Goal: Information Seeking & Learning: Learn about a topic

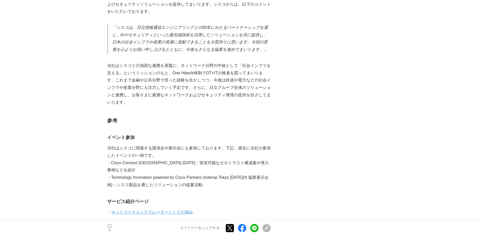
scroll to position [793, 0]
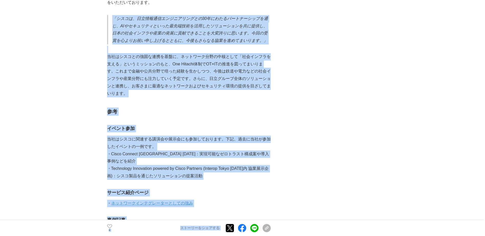
drag, startPoint x: 114, startPoint y: 15, endPoint x: 280, endPoint y: 24, distance: 166.5
click at [281, 24] on div "日立情報通信エンジニアリング×シスコ　３０年間にわたるパートナーシップの築き　~人とものをつなげる、安心・安全なネットワーク構築~ ネットワーキング #ネット…" at bounding box center [242, 36] width 271 height 1594
click at [280, 24] on div "日立情報通信エンジニアリング×シスコ　３０年間にわたるパートナーシップの築き　~人とものをつなげる、安心・安全なネットワーク構築~ ネットワーキング #ネット…" at bounding box center [242, 36] width 271 height 1594
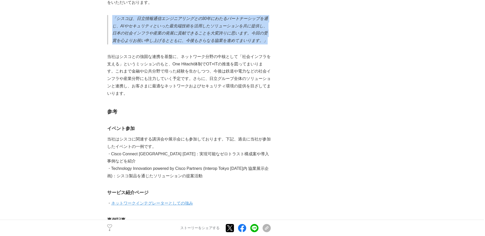
drag, startPoint x: 267, startPoint y: 40, endPoint x: 113, endPoint y: 15, distance: 156.4
click at [113, 15] on p "「シスコは、日立情報通信エンジニアリングとの30年にわたるパートナーシップを通じ、AIやセキュリティといった最先端技術を活用したソリューションを共に提供し、日…" at bounding box center [191, 29] width 159 height 29
click at [113, 16] on em "「シスコは、日立情報通信エンジニアリングとの30年にわたるパートナーシップを通じ、AIやセキュリティといった最先端技術を活用したソリューションを共に提供し、日…" at bounding box center [190, 29] width 156 height 26
drag, startPoint x: 113, startPoint y: 15, endPoint x: 268, endPoint y: 42, distance: 157.5
click at [268, 42] on p "「シスコは、日立情報通信エンジニアリングとの30年にわたるパートナーシップを通じ、AIやセキュリティといった最先端技術を活用したソリューションを共に提供し、日…" at bounding box center [191, 29] width 159 height 29
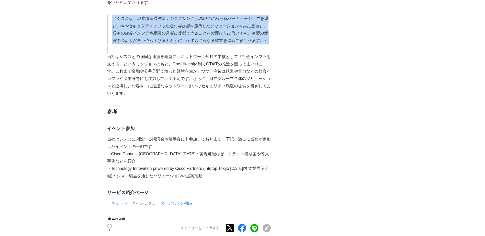
click at [268, 42] on p "「シスコは、日立情報通信エンジニアリングとの30年にわたるパートナーシップを通じ、AIやセキュリティといった最先端技術を活用したソリューションを共に提供し、日…" at bounding box center [191, 29] width 159 height 29
drag, startPoint x: 266, startPoint y: 40, endPoint x: 109, endPoint y: 16, distance: 159.0
click at [109, 16] on blockquote "「シスコは、日立情報通信エンジニアリングとの30年にわたるパートナーシップを通じ、AIやセキュリティといった最先端技術を活用したソリューションを共に提供し、日…" at bounding box center [189, 29] width 164 height 29
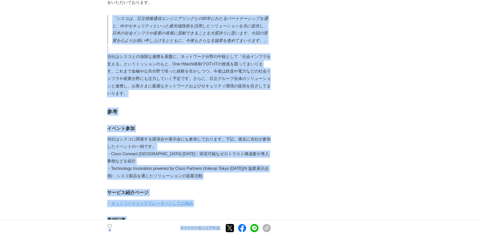
drag, startPoint x: 112, startPoint y: 17, endPoint x: 276, endPoint y: 38, distance: 165.0
click at [276, 38] on div "日立情報通信エンジニアリング×シスコ　３０年間にわたるパートナーシップの築き　~人とものをつなげる、安心・安全なネットワーク構築~ ネットワーキング #ネット…" at bounding box center [242, 36] width 271 height 1594
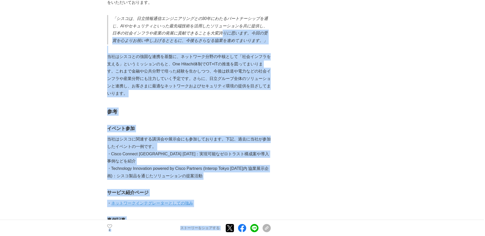
drag, startPoint x: 272, startPoint y: 38, endPoint x: 222, endPoint y: 34, distance: 50.3
click at [222, 34] on div "日立情報通信エンジニアリング×シスコ　３０年間にわたるパートナーシップの築き　~人とものをつなげる、安心・安全なネットワーク構築~ ネットワーキング #ネット…" at bounding box center [242, 36] width 271 height 1594
drag, startPoint x: 222, startPoint y: 34, endPoint x: 224, endPoint y: 35, distance: 2.7
click at [222, 34] on p "「シスコは、日立情報通信エンジニアリングとの30年にわたるパートナーシップを通じ、AIやセキュリティといった最先端技術を活用したソリューションを共に提供し、日…" at bounding box center [191, 29] width 159 height 29
click at [267, 38] on p "「シスコは、日立情報通信エンジニアリングとの30年にわたるパートナーシップを通じ、AIやセキュリティといった最先端技術を活用したソリューションを共に提供し、日…" at bounding box center [191, 29] width 159 height 29
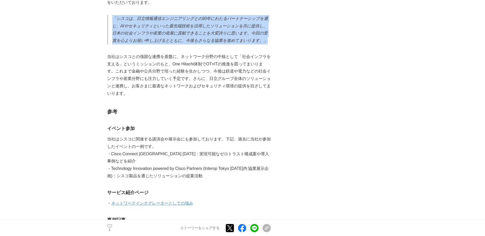
drag, startPoint x: 265, startPoint y: 38, endPoint x: 112, endPoint y: 13, distance: 155.6
click at [112, 15] on p "「シスコは、日立情報通信エンジニアリングとの30年にわたるパートナーシップを通じ、AIやセキュリティといった最先端技術を活用したソリューションを共に提供し、日…" at bounding box center [191, 29] width 159 height 29
click at [112, 16] on em "「シスコは、日立情報通信エンジニアリングとの30年にわたるパートナーシップを通じ、AIやセキュリティといった最先端技術を活用したソリューションを共に提供し、日…" at bounding box center [190, 29] width 156 height 26
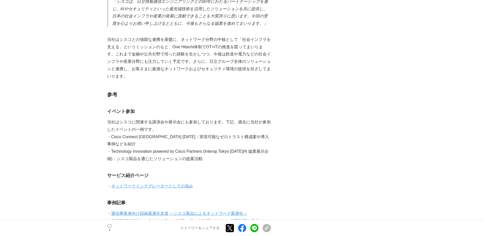
scroll to position [818, 0]
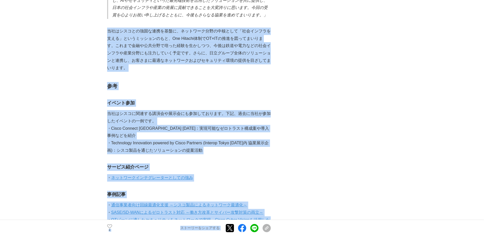
drag, startPoint x: 107, startPoint y: 30, endPoint x: 298, endPoint y: 28, distance: 191.3
click at [298, 28] on div "日立情報通信エンジニアリング×シスコ　３０年間にわたるパートナーシップの築き　~人とものをつなげる、安心・安全なネットワーク構築~ ネットワーキング #ネット…" at bounding box center [242, 10] width 271 height 1594
drag, startPoint x: 298, startPoint y: 28, endPoint x: 275, endPoint y: 30, distance: 23.3
click at [275, 30] on div "日立情報通信エンジニアリング×シスコ　３０年間にわたるパートナーシップの築き　~人とものをつなげる、安心・安全なネットワーク構築~ ネットワーキング #ネット…" at bounding box center [242, 10] width 271 height 1594
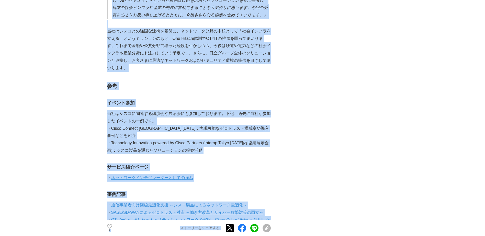
drag, startPoint x: 271, startPoint y: 29, endPoint x: 96, endPoint y: 30, distance: 175.4
click at [96, 30] on main "日立情報通信エンジニアリング×シスコ　３０年間にわたるパートナーシップの築き　~人とものをつなげる、安心・安全なネットワーク構築~ ネットワーキング #ネット…" at bounding box center [242, 20] width 485 height 1614
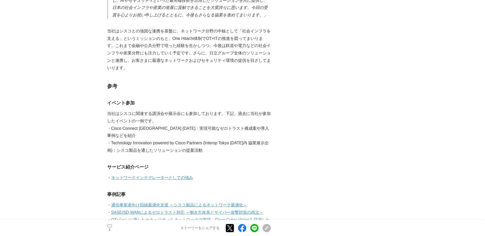
click at [96, 30] on main "日立情報通信エンジニアリング×シスコ　３０年間にわたるパートナーシップの築き　~人とものをつなげる、安心・安全なネットワーク構築~ ネットワーキング #ネット…" at bounding box center [242, 20] width 485 height 1614
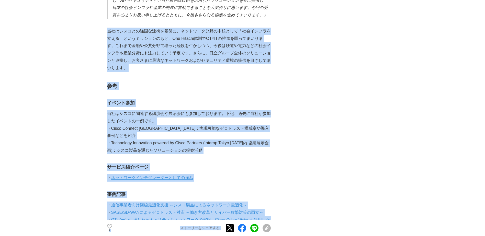
drag, startPoint x: 107, startPoint y: 29, endPoint x: 279, endPoint y: 63, distance: 174.7
click at [279, 63] on div "日立情報通信エンジニアリング×シスコ　３０年間にわたるパートナーシップの築き　~人とものをつなげる、安心・安全なネットワーク構築~ ネットワーキング #ネット…" at bounding box center [242, 10] width 271 height 1594
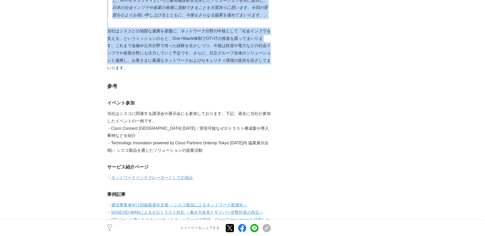
drag, startPoint x: 269, startPoint y: 58, endPoint x: 103, endPoint y: 26, distance: 169.3
click at [103, 26] on main "日立情報通信エンジニアリング×シスコ　３０年間にわたるパートナーシップの築き　~人とものをつなげる、安心・安全なネットワーク構築~ ネットワーキング #ネット…" at bounding box center [242, 20] width 485 height 1614
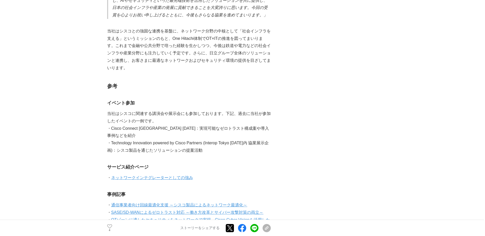
click at [103, 26] on main "日立情報通信エンジニアリング×シスコ　３０年間にわたるパートナーシップの築き　~人とものをつなげる、安心・安全なネットワーク構築~ ネットワーキング #ネット…" at bounding box center [242, 20] width 485 height 1614
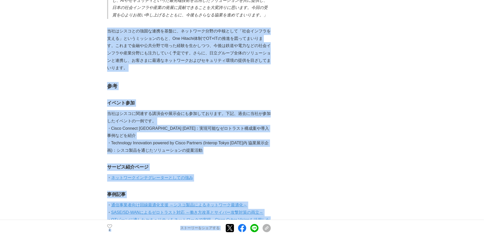
drag, startPoint x: 107, startPoint y: 29, endPoint x: 272, endPoint y: 59, distance: 168.0
click at [272, 59] on div "日立情報通信エンジニアリング×シスコ　３０年間にわたるパートナーシップの築き　~人とものをつなげる、安心・安全なネットワーク構築~ ネットワーキング #ネット…" at bounding box center [242, 10] width 271 height 1594
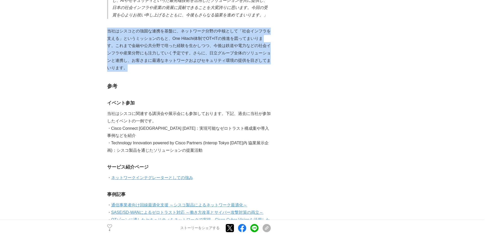
drag, startPoint x: 134, startPoint y: 68, endPoint x: 109, endPoint y: 28, distance: 47.9
click at [109, 28] on p "当社はシスコとの強固な連携を基盤に、ネットワーク分野の中核として「社会インフラを支える」というミッションのもと、One Hitachi体制でOT×ITの推進を…" at bounding box center [189, 50] width 164 height 44
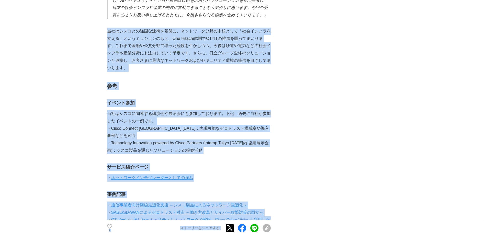
drag, startPoint x: 107, startPoint y: 28, endPoint x: 274, endPoint y: 50, distance: 168.6
click at [274, 50] on div "日立情報通信エンジニアリング×シスコ　３０年間にわたるパートナーシップの築き　~人とものをつなげる、安心・安全なネットワーク構築~ ネットワーキング #ネット…" at bounding box center [242, 10] width 271 height 1594
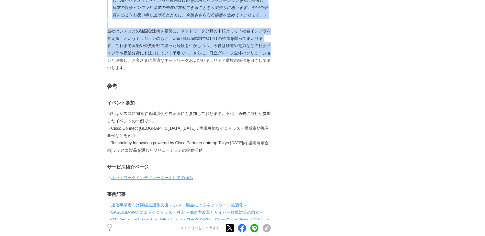
drag, startPoint x: 270, startPoint y: 51, endPoint x: 101, endPoint y: 55, distance: 169.6
click at [101, 55] on main "日立情報通信エンジニアリング×シスコ　３０年間にわたるパートナーシップの築き　~人とものをつなげる、安心・安全なネットワーク構築~ ネットワーキング #ネット…" at bounding box center [242, 20] width 485 height 1614
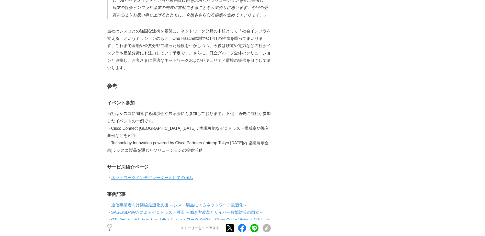
click at [101, 55] on main "日立情報通信エンジニアリング×シスコ　３０年間にわたるパートナーシップの築き　~人とものをつなげる、安心・安全なネットワーク構築~ ネットワーキング #ネット…" at bounding box center [242, 20] width 485 height 1614
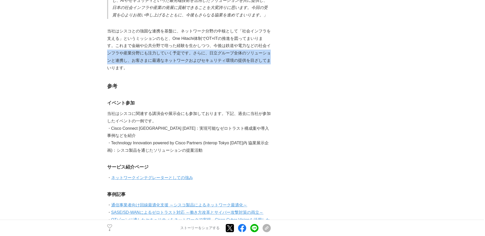
drag, startPoint x: 108, startPoint y: 51, endPoint x: 270, endPoint y: 58, distance: 162.2
click at [270, 58] on p "当社はシスコとの強固な連携を基盤に、ネットワーク分野の中核として「社会インフラを支える」というミッションのもと、One Hitachi体制でOT×ITの推進を…" at bounding box center [189, 50] width 164 height 44
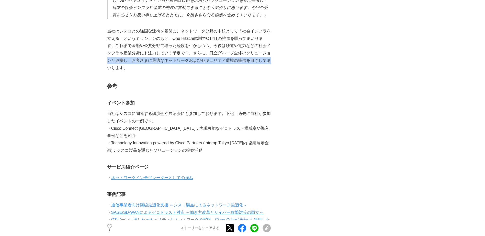
drag, startPoint x: 270, startPoint y: 58, endPoint x: 107, endPoint y: 59, distance: 162.4
click at [107, 59] on p "当社はシスコとの強固な連携を基盤に、ネットワーク分野の中核として「社会インフラを支える」というミッションのもと、One Hitachi体制でOT×ITの推進を…" at bounding box center [189, 50] width 164 height 44
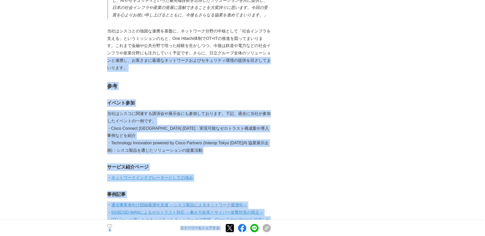
drag, startPoint x: 108, startPoint y: 59, endPoint x: 280, endPoint y: 58, distance: 172.1
click at [280, 58] on div "日立情報通信エンジニアリング×シスコ　３０年間にわたるパートナーシップの築き　~人とものをつなげる、安心・安全なネットワーク構築~ ネットワーキング #ネット…" at bounding box center [242, 10] width 271 height 1594
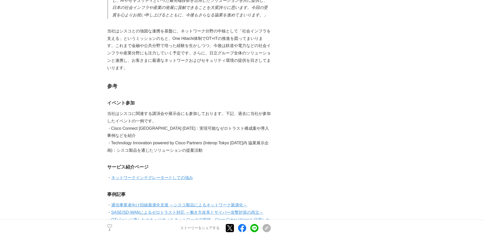
click at [272, 58] on div "日立情報通信エンジニアリング×シスコ　３０年間にわたるパートナーシップの築き　~人とものをつなげる、安心・安全なネットワーク構築~ ネットワーキング #ネット…" at bounding box center [242, 10] width 271 height 1594
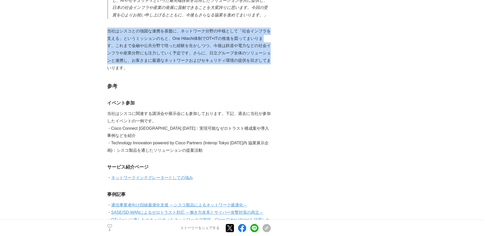
drag, startPoint x: 269, startPoint y: 58, endPoint x: 107, endPoint y: 30, distance: 164.2
click at [107, 30] on p "当社はシスコとの強固な連携を基盤に、ネットワーク分野の中核として「社会インフラを支える」というミッションのもと、One Hitachi体制でOT×ITの推進を…" at bounding box center [189, 50] width 164 height 44
drag, startPoint x: 107, startPoint y: 30, endPoint x: 269, endPoint y: 59, distance: 164.7
click at [269, 59] on p "当社はシスコとの強固な連携を基盤に、ネットワーク分野の中核として「社会インフラを支える」というミッションのもと、One Hitachi体制でOT×ITの推進を…" at bounding box center [189, 50] width 164 height 44
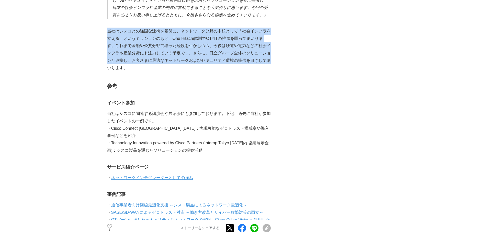
click at [269, 59] on p "当社はシスコとの強固な連携を基盤に、ネットワーク分野の中核として「社会インフラを支える」というミッションのもと、One Hitachi体制でOT×ITの推進を…" at bounding box center [189, 50] width 164 height 44
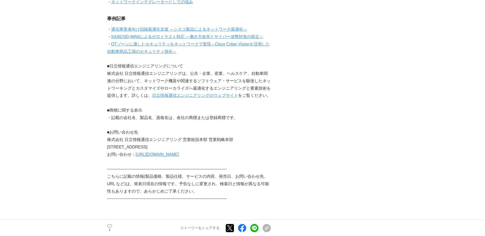
scroll to position [1048, 0]
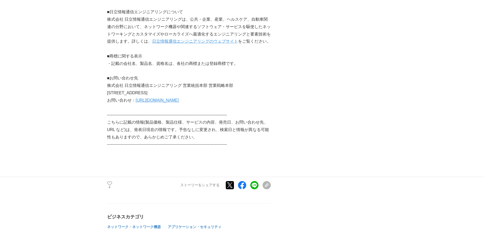
click at [174, 98] on link "[URL][DOMAIN_NAME]" at bounding box center [157, 100] width 43 height 4
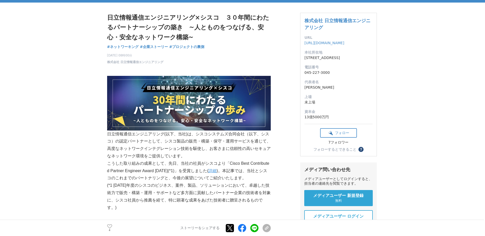
scroll to position [0, 0]
